Goal: Task Accomplishment & Management: Complete application form

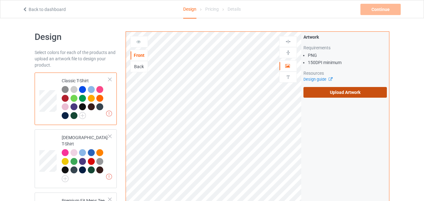
click at [331, 91] on label "Upload Artwork" at bounding box center [344, 92] width 83 height 11
click at [0, 0] on input "Upload Artwork" at bounding box center [0, 0] width 0 height 0
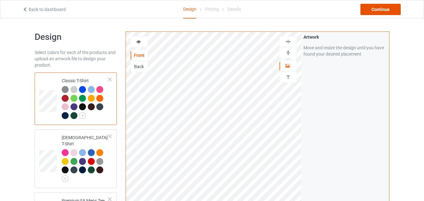
click at [371, 14] on div "Continue" at bounding box center [380, 9] width 40 height 11
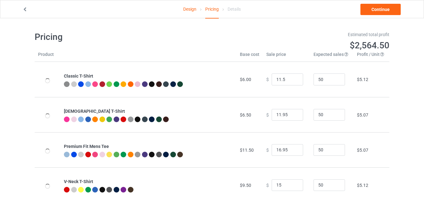
type input "11.50"
type input "15.00"
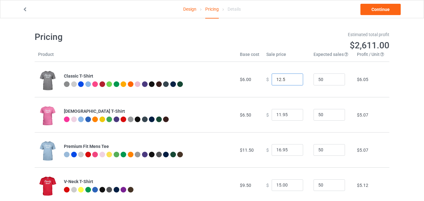
click at [292, 79] on input "12.5" at bounding box center [287, 80] width 31 height 12
type input "12.00"
type input "12.95"
click at [293, 113] on input "12.95" at bounding box center [287, 115] width 31 height 12
click at [374, 11] on link "Continue" at bounding box center [380, 9] width 40 height 11
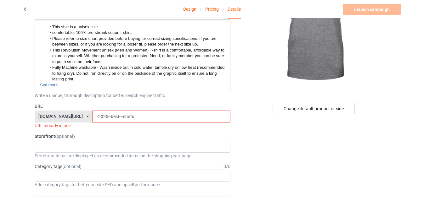
scroll to position [84, 0]
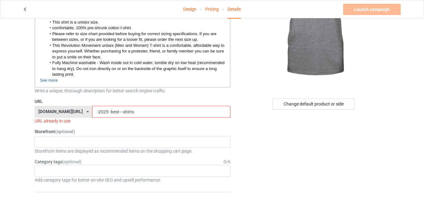
click at [129, 112] on input "-2025--best---shirts" at bounding box center [161, 112] width 138 height 12
click at [106, 112] on input "-2025--best---shirt" at bounding box center [161, 112] width 138 height 12
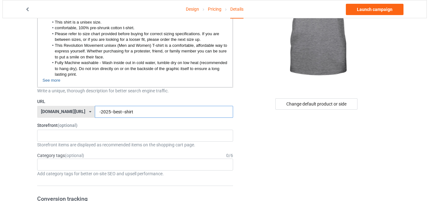
scroll to position [0, 0]
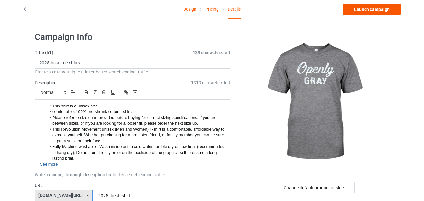
type input "-2025--best--shirt"
click at [382, 5] on link "Launch campaign" at bounding box center [372, 9] width 58 height 11
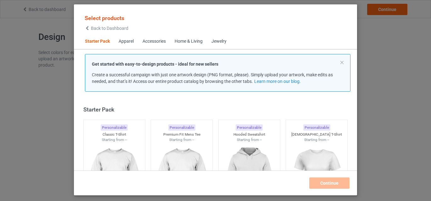
scroll to position [8, 0]
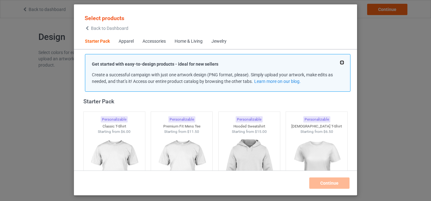
click at [341, 64] on button at bounding box center [342, 62] width 3 height 3
